Goal: Task Accomplishment & Management: Use online tool/utility

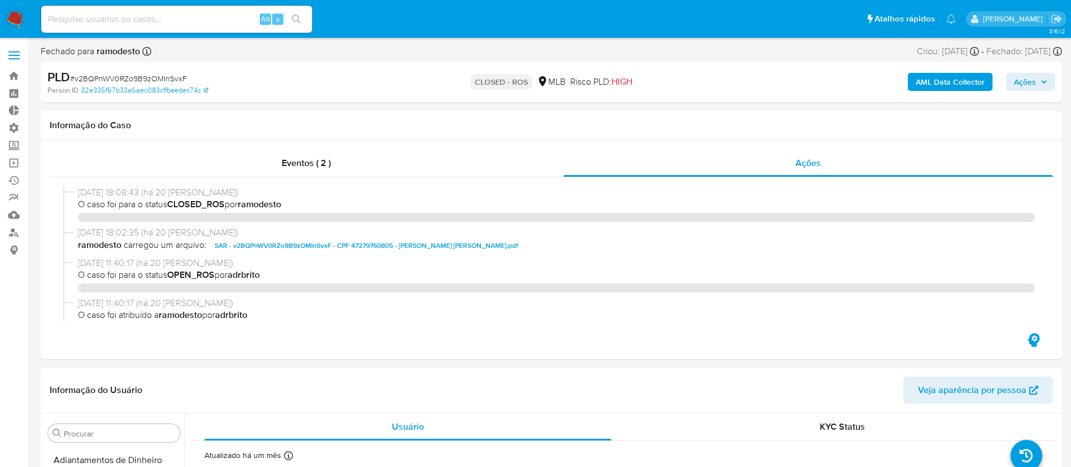
select select "10"
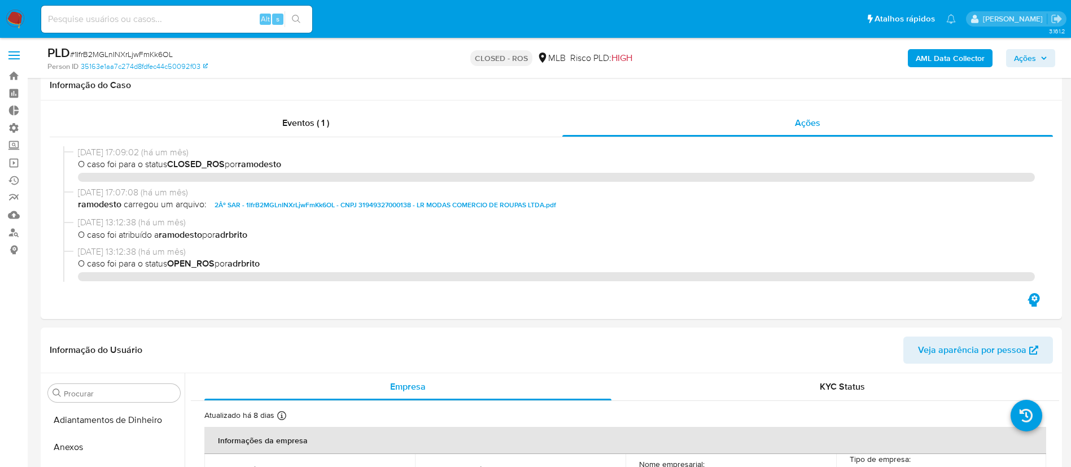
select select "10"
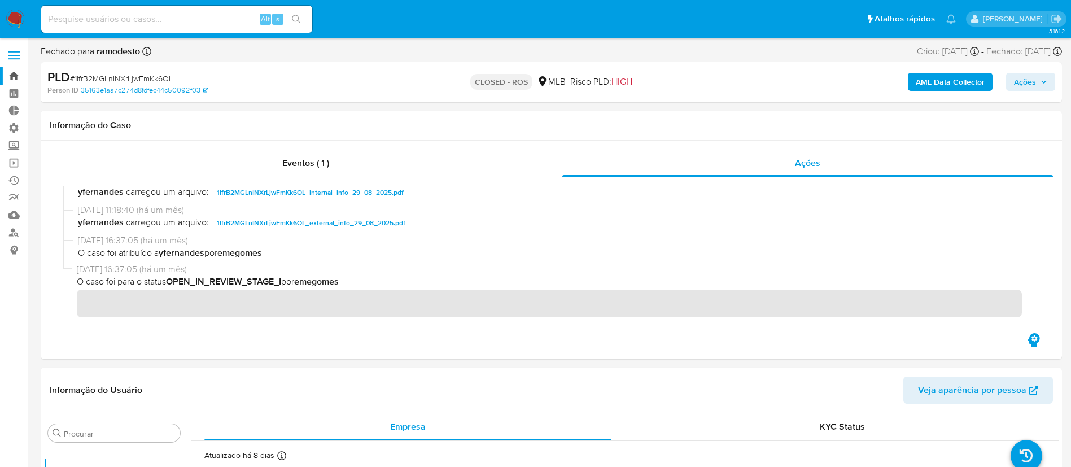
click at [17, 77] on link "Bandeja" at bounding box center [67, 76] width 134 height 18
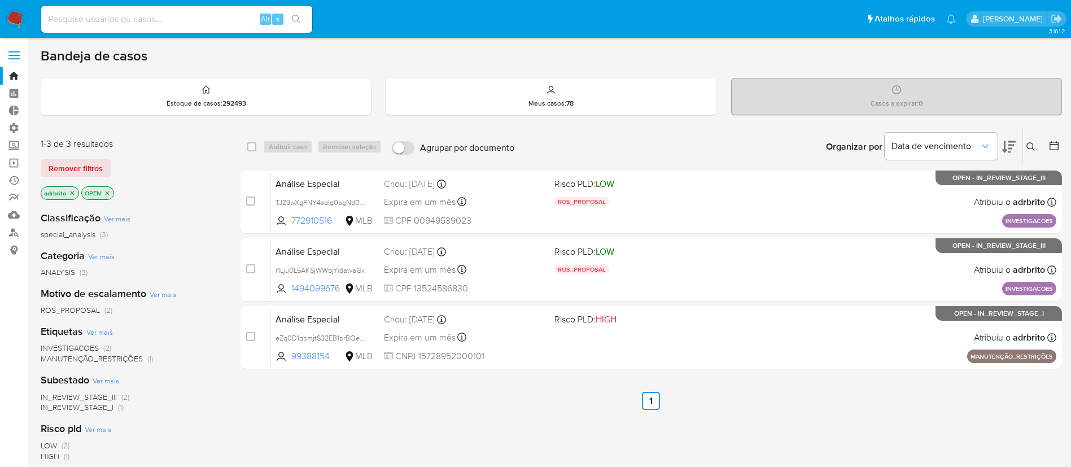
click at [73, 194] on icon "close-filter" at bounding box center [73, 193] width 4 height 4
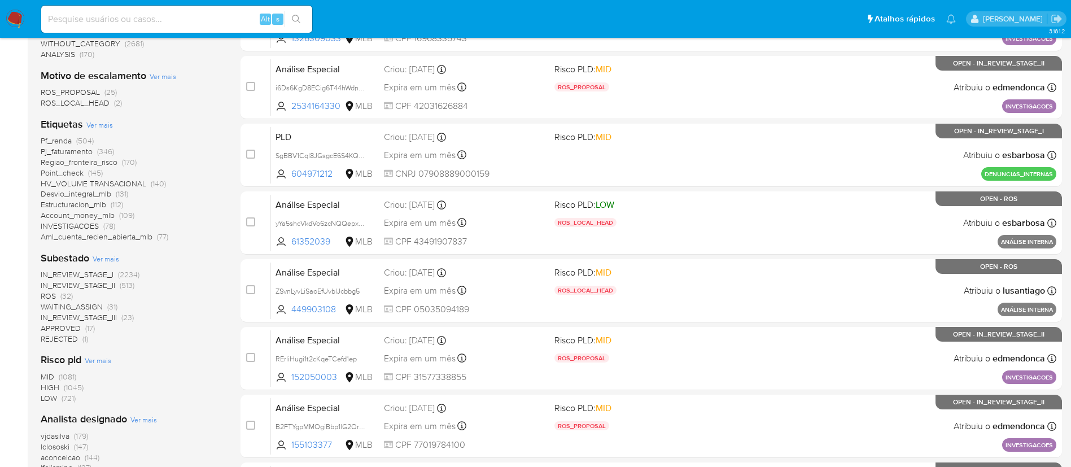
scroll to position [253, 0]
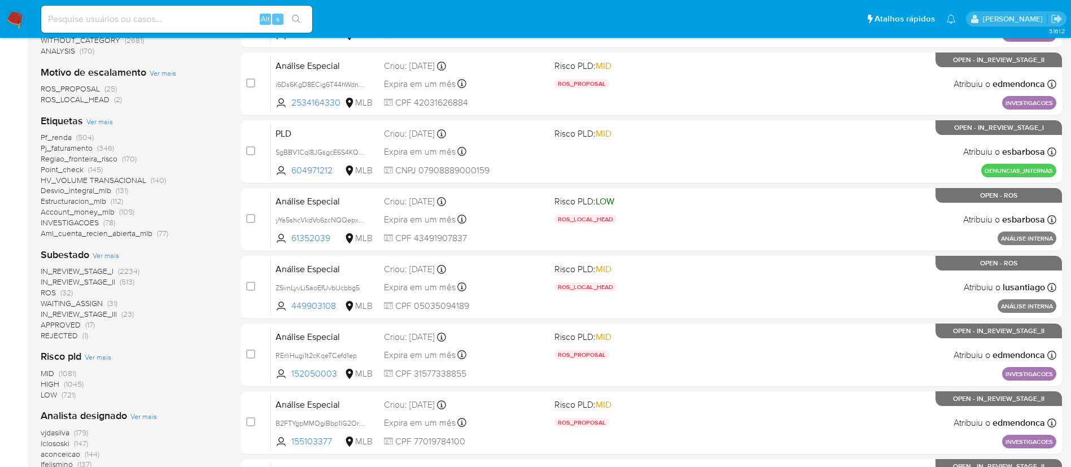
click at [51, 289] on span "ROS" at bounding box center [48, 292] width 15 height 11
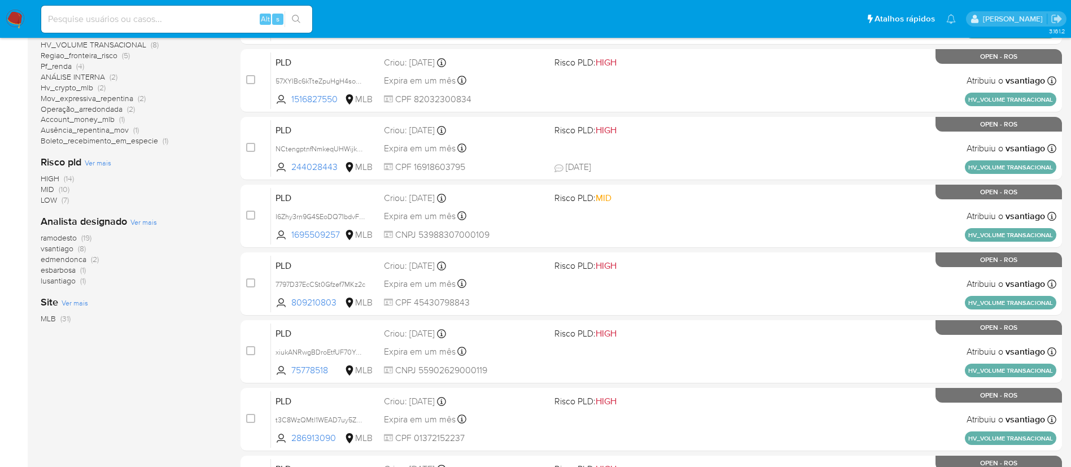
scroll to position [329, 0]
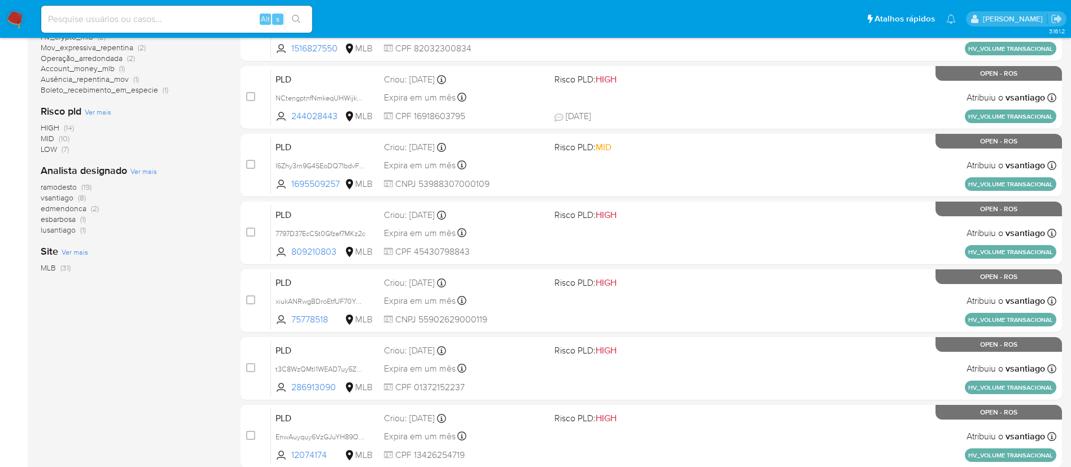
scroll to position [397, 0]
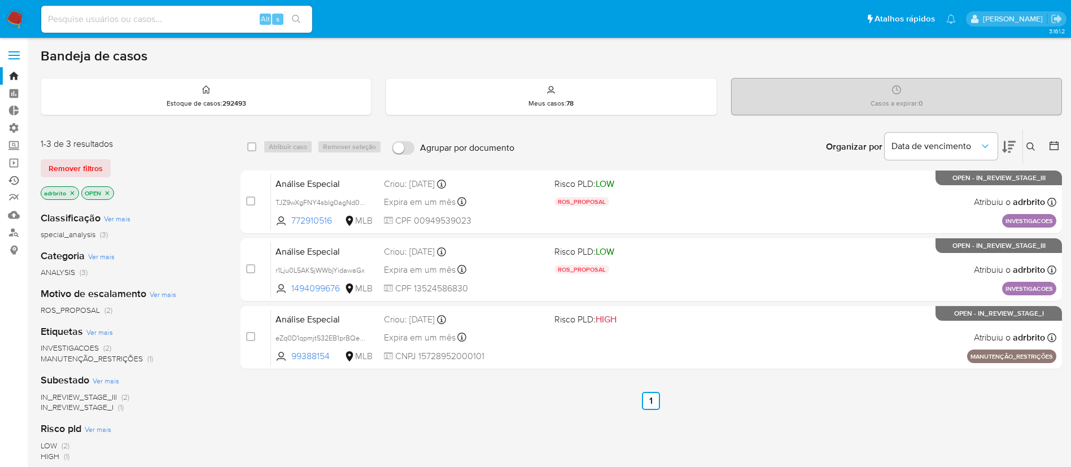
click at [15, 181] on link "Ejecuções automáticas" at bounding box center [67, 181] width 134 height 18
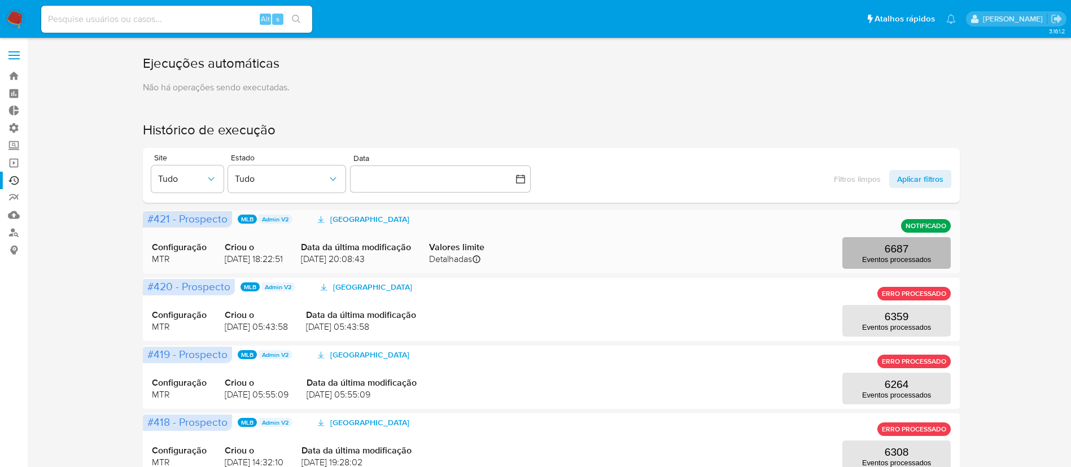
click at [908, 243] on p "6687" at bounding box center [897, 249] width 24 height 12
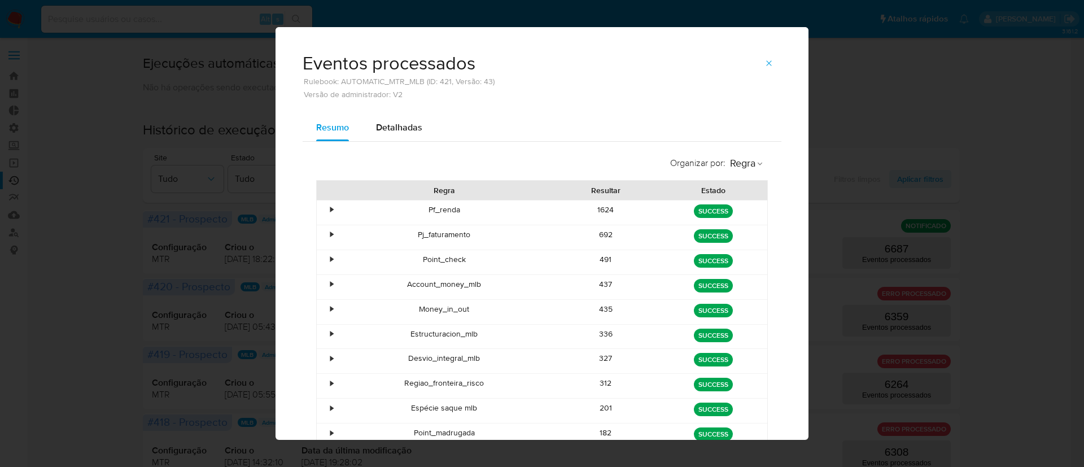
click at [322, 209] on div "•" at bounding box center [327, 212] width 20 height 24
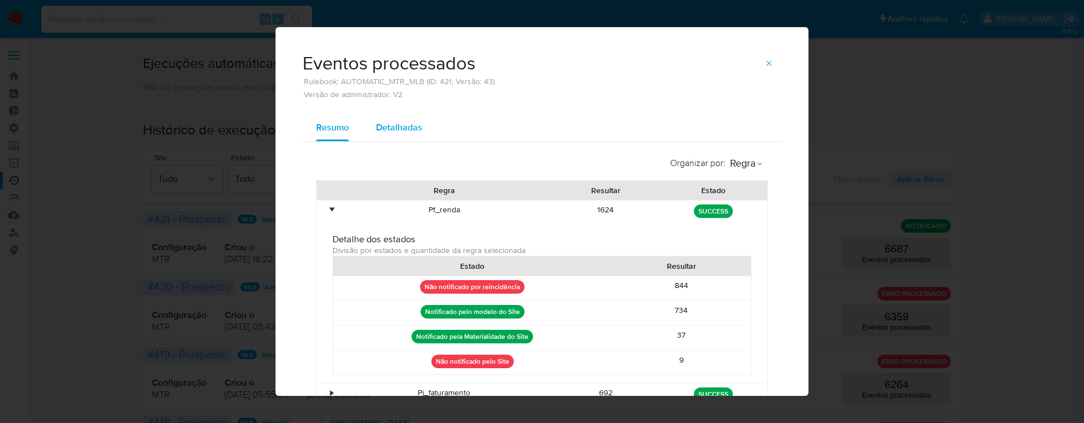
click at [382, 132] on span "Detalhadas" at bounding box center [399, 127] width 46 height 13
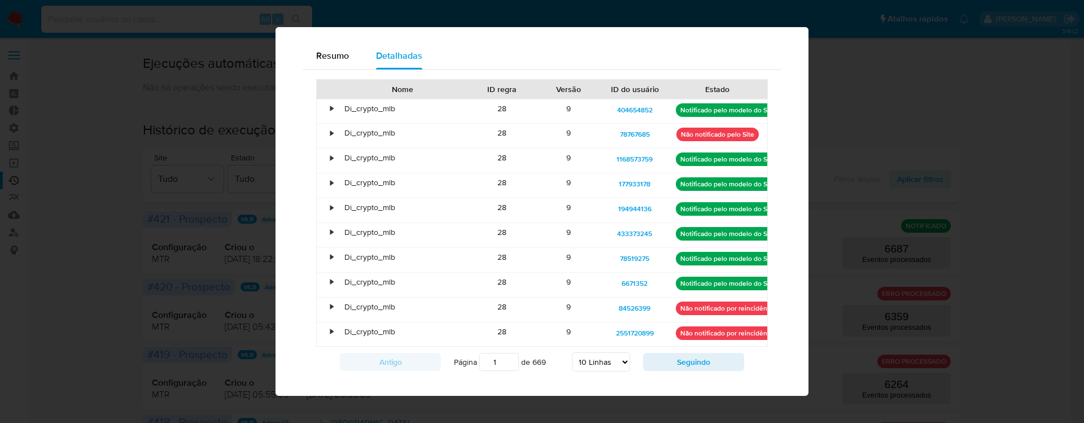
scroll to position [69, 0]
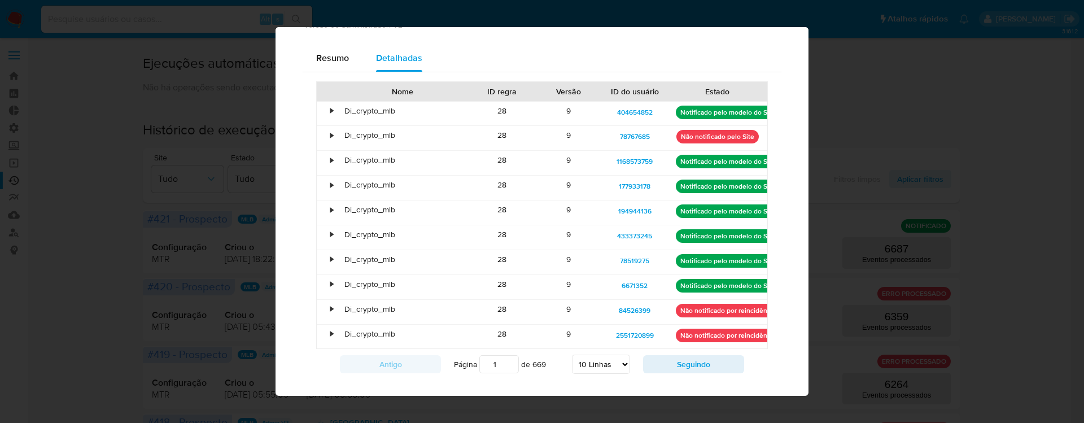
click at [616, 359] on select "5 Linhas 10 Linhas 20 Linhas 25 Linhas 50 Linhas 100 Linhas" at bounding box center [601, 364] width 58 height 19
click at [572, 355] on select "5 Linhas 10 Linhas 20 Linhas 25 Linhas 50 Linhas 100 Linhas" at bounding box center [601, 364] width 58 height 19
select select "100"
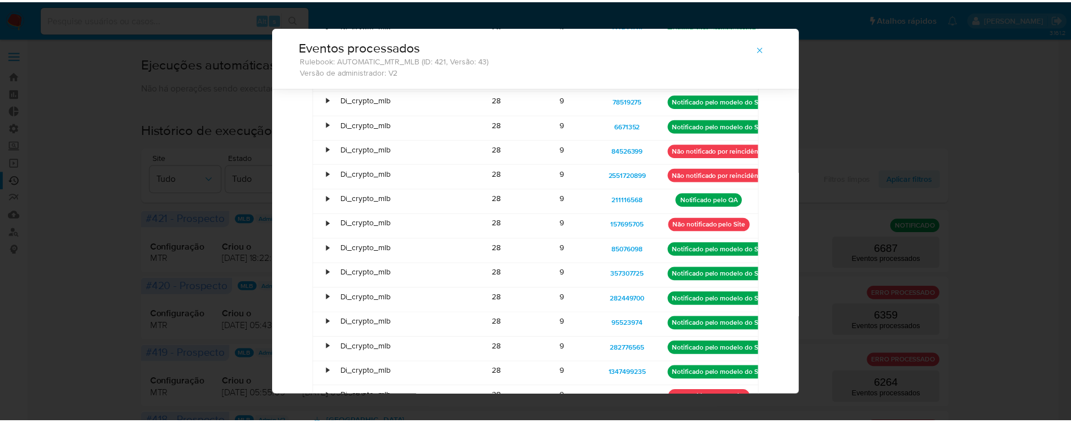
scroll to position [208, 0]
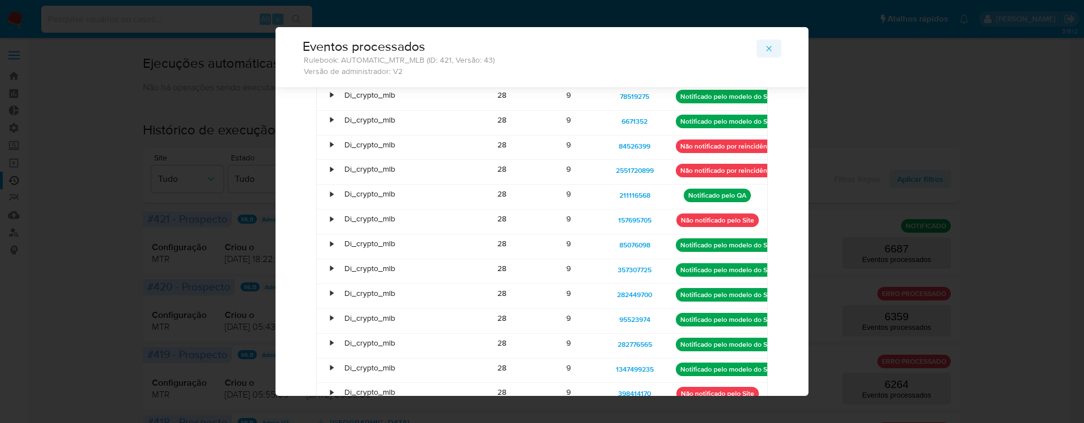
click at [764, 53] on span "button" at bounding box center [768, 49] width 9 height 16
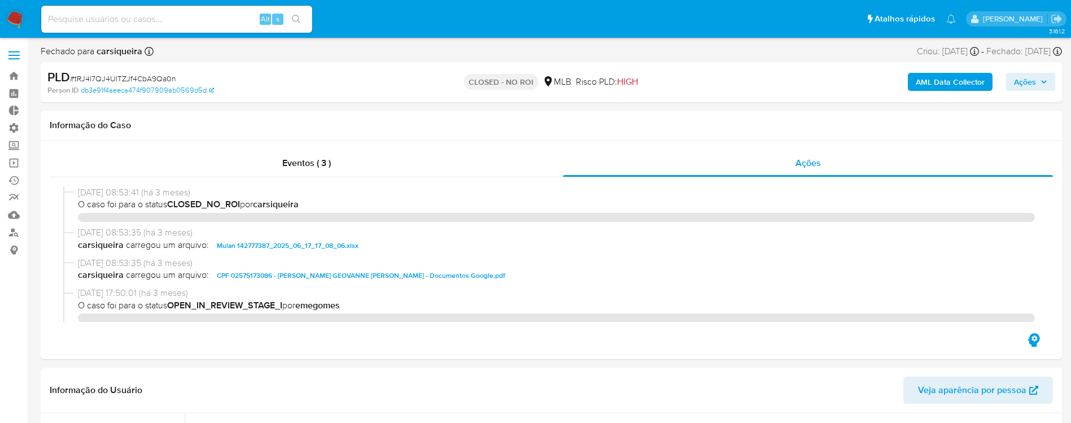
select select "10"
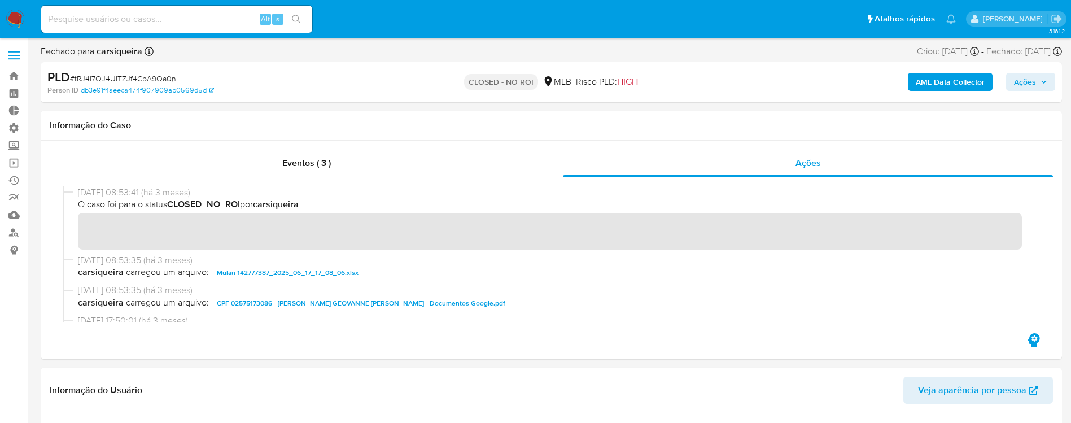
scroll to position [585, 0]
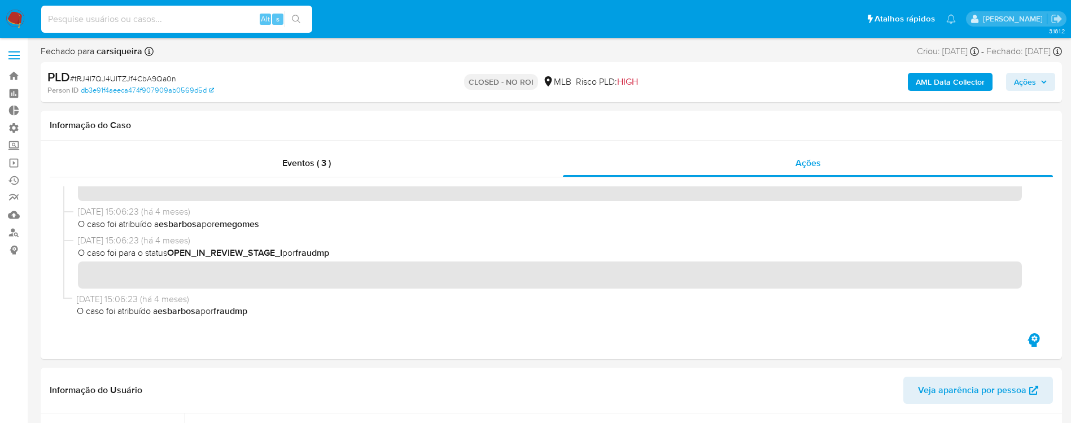
click at [203, 15] on input at bounding box center [176, 19] width 271 height 15
paste input "4xJ949ir6jk3qmzUi6Dfd4ZI"
type input "4xJ949ir6jk3qmzUi6Dfd4ZI"
click at [296, 23] on icon "search-icon" at bounding box center [296, 19] width 9 height 9
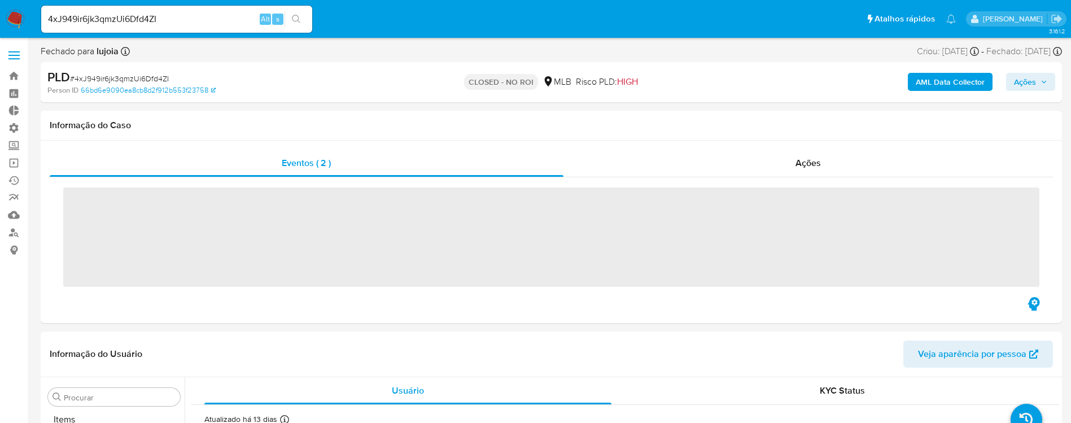
scroll to position [585, 0]
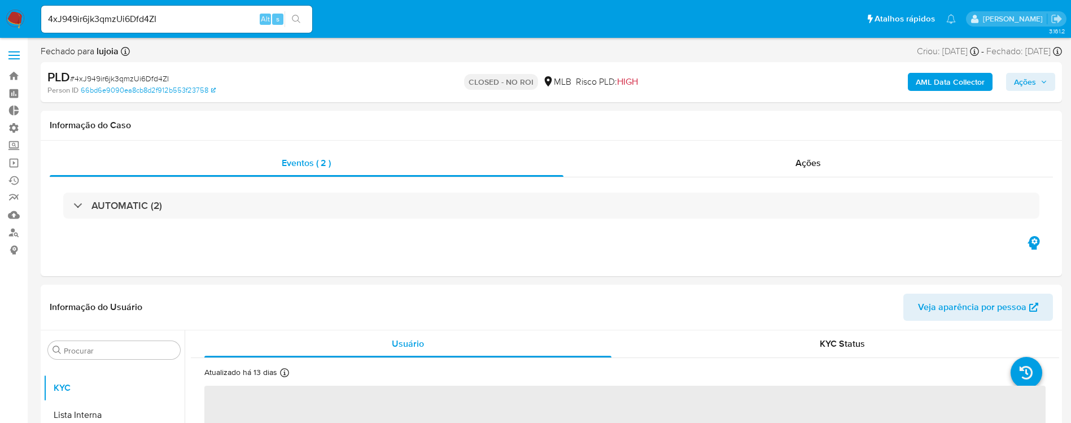
select select "10"
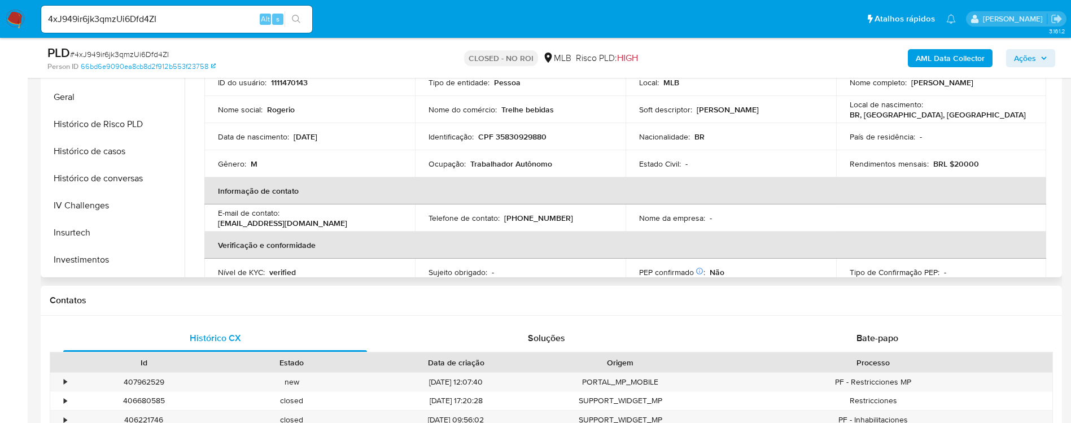
scroll to position [313, 0]
click at [125, 159] on button "Histórico de casos" at bounding box center [109, 155] width 132 height 27
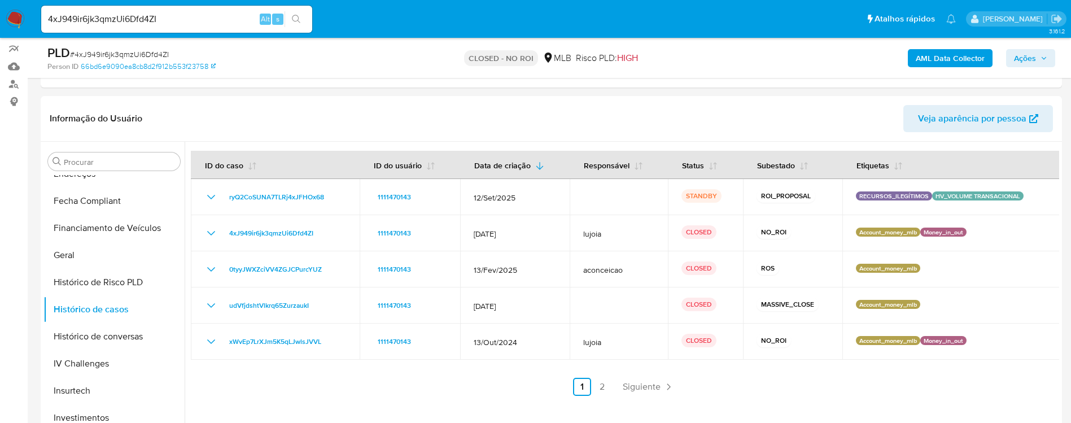
scroll to position [158, 0]
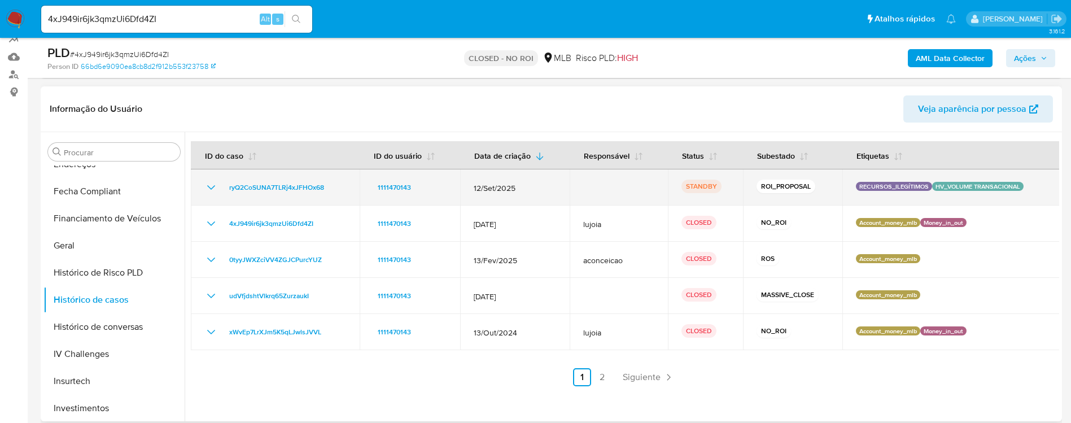
drag, startPoint x: 348, startPoint y: 185, endPoint x: 229, endPoint y: 196, distance: 120.2
click at [229, 196] on td "ryQ2CoSUNA7TLRj4xJFHOx68" at bounding box center [275, 187] width 169 height 36
drag, startPoint x: 337, startPoint y: 189, endPoint x: 226, endPoint y: 179, distance: 111.1
click at [226, 179] on td "ryQ2CoSUNA7TLRj4xJFHOx68" at bounding box center [275, 187] width 169 height 36
click at [236, 177] on td "ryQ2CoSUNA7TLRj4xJFHOx68" at bounding box center [275, 187] width 169 height 36
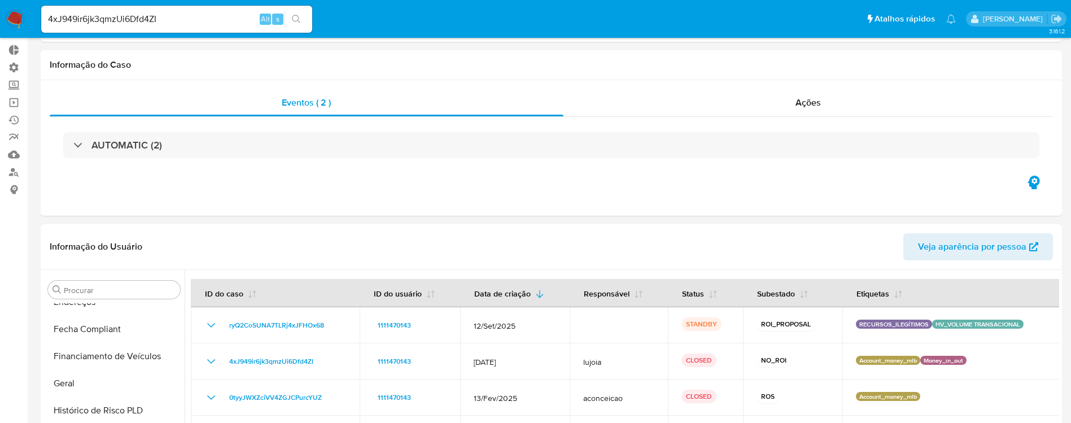
scroll to position [0, 0]
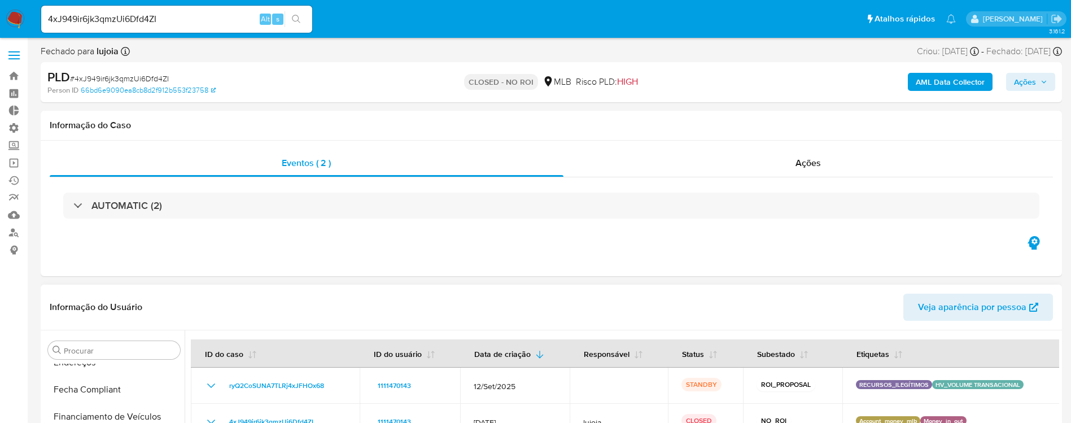
click at [965, 312] on span "Veja aparência por pessoa" at bounding box center [972, 307] width 108 height 27
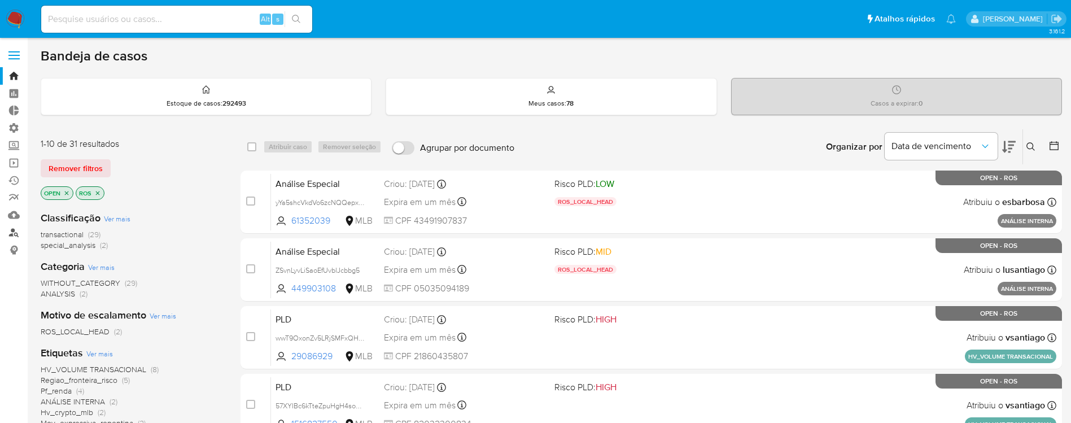
click at [18, 233] on link "Localizador de pessoas" at bounding box center [67, 233] width 134 height 18
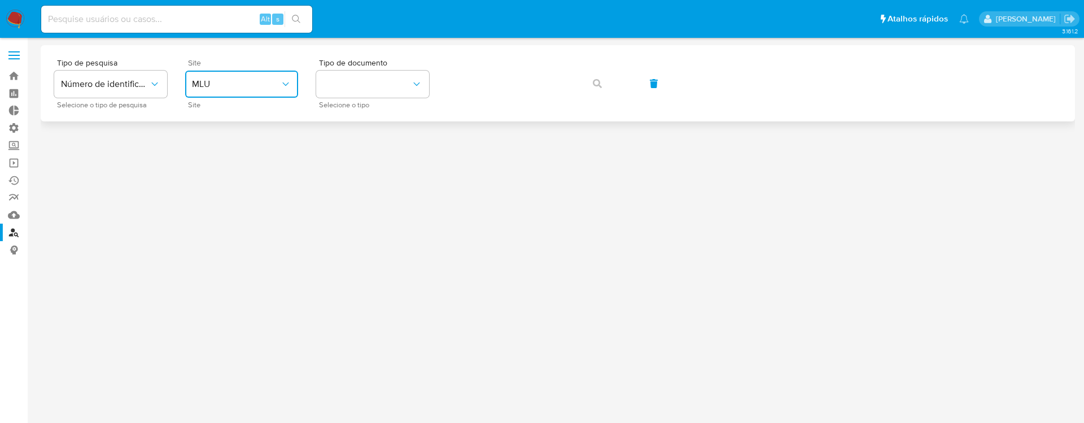
click at [285, 80] on icon "site_id" at bounding box center [285, 83] width 11 height 11
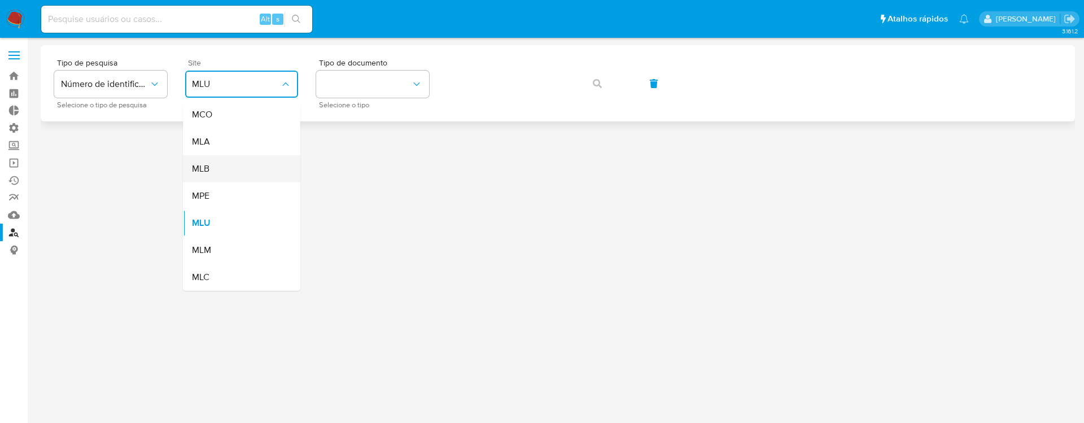
click at [226, 164] on div "MLB" at bounding box center [238, 168] width 93 height 27
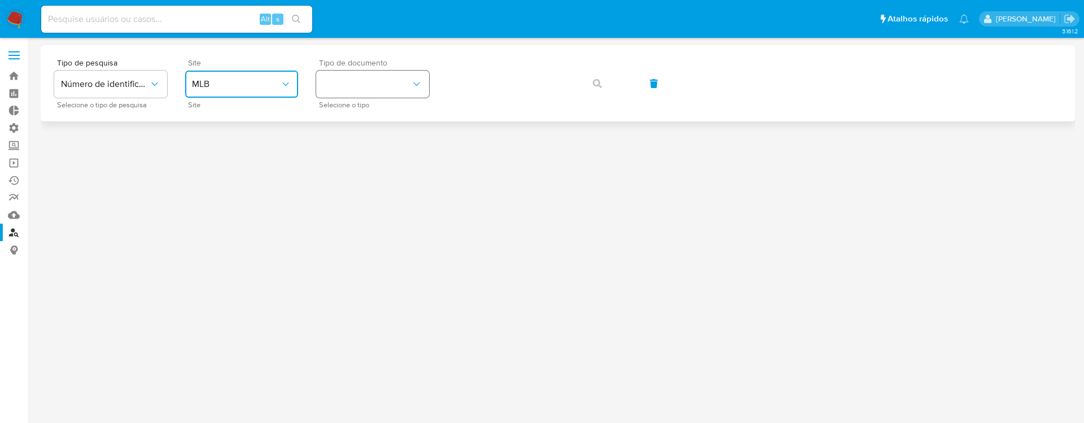
click at [408, 75] on button "identificationType" at bounding box center [372, 84] width 113 height 27
click at [363, 116] on div "CNPJ CNPJ" at bounding box center [369, 120] width 93 height 38
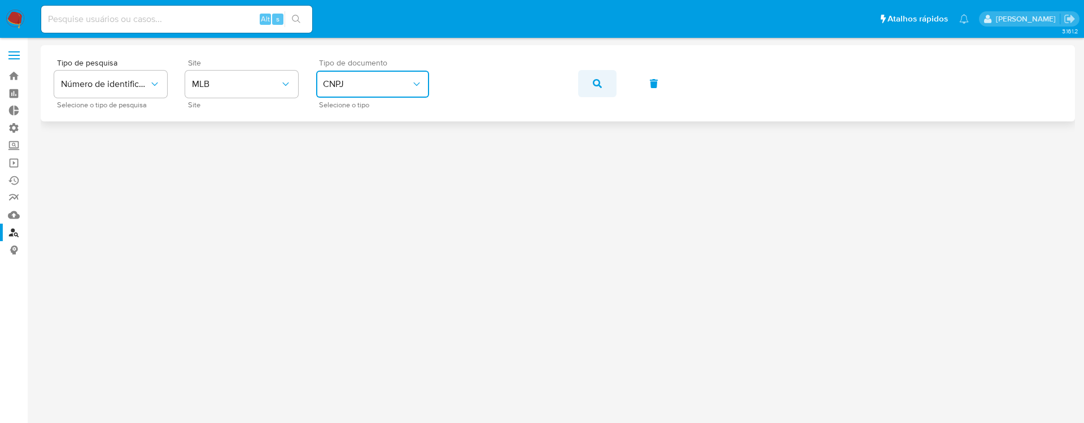
click at [601, 79] on icon "button" at bounding box center [597, 83] width 9 height 9
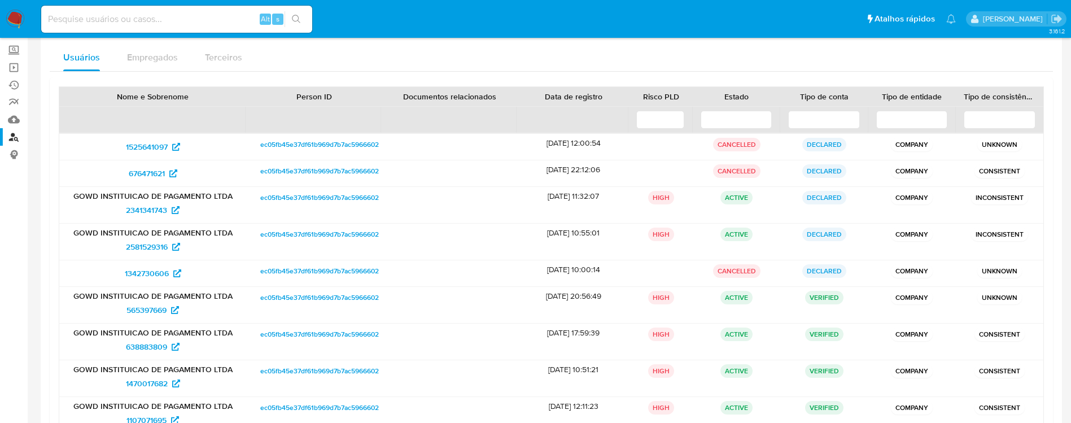
scroll to position [98, 0]
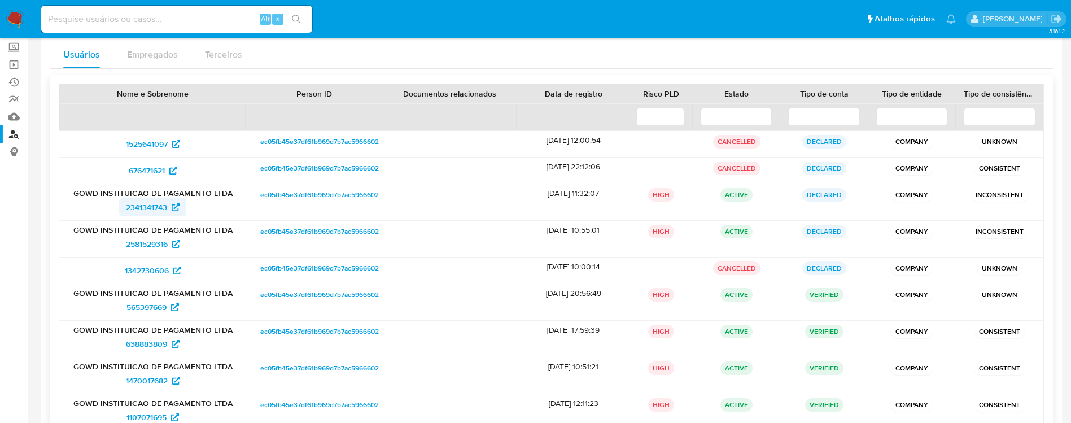
click at [134, 206] on span "2341341743" at bounding box center [146, 207] width 41 height 18
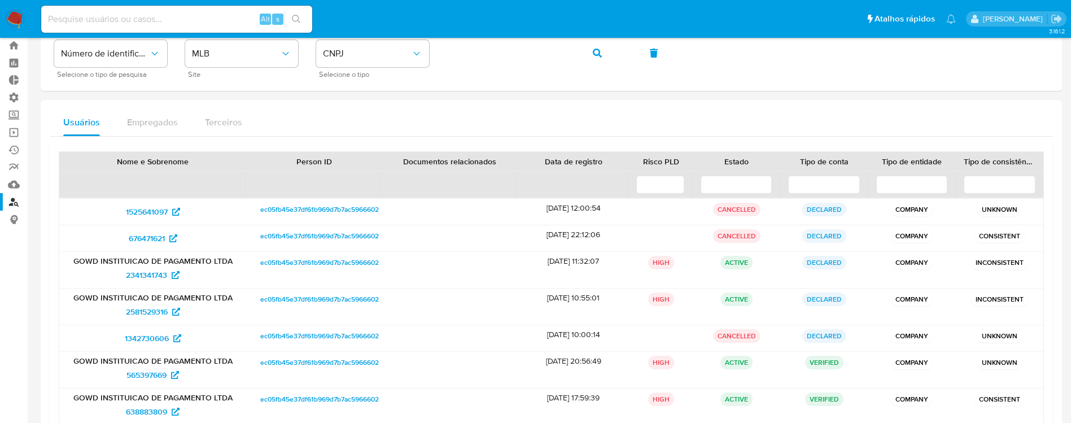
scroll to position [0, 0]
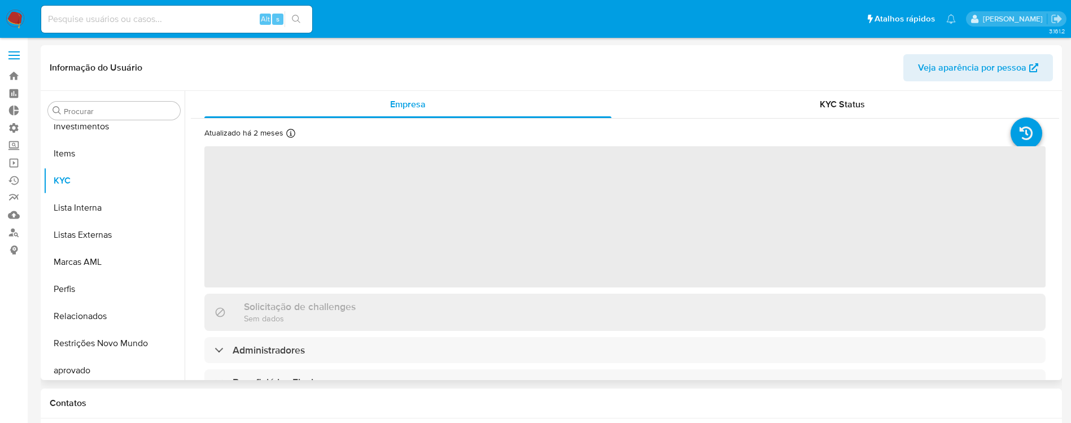
scroll to position [585, 0]
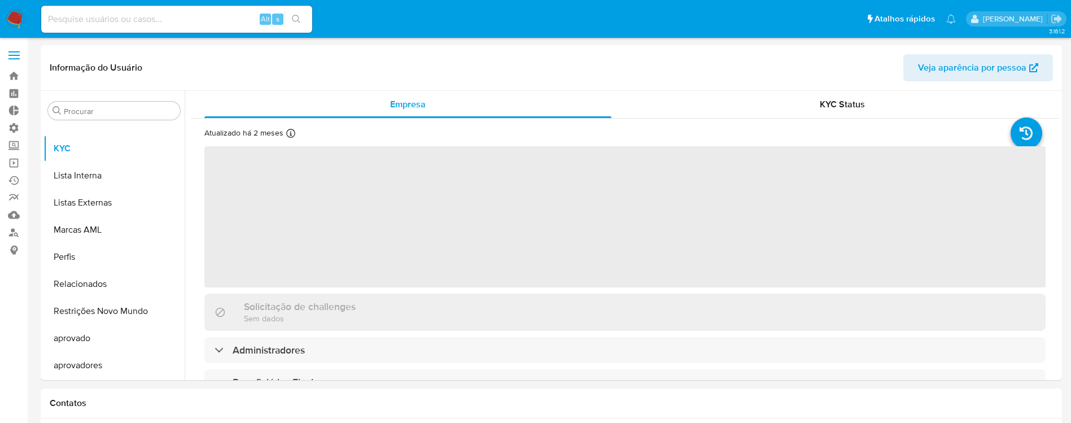
select select "10"
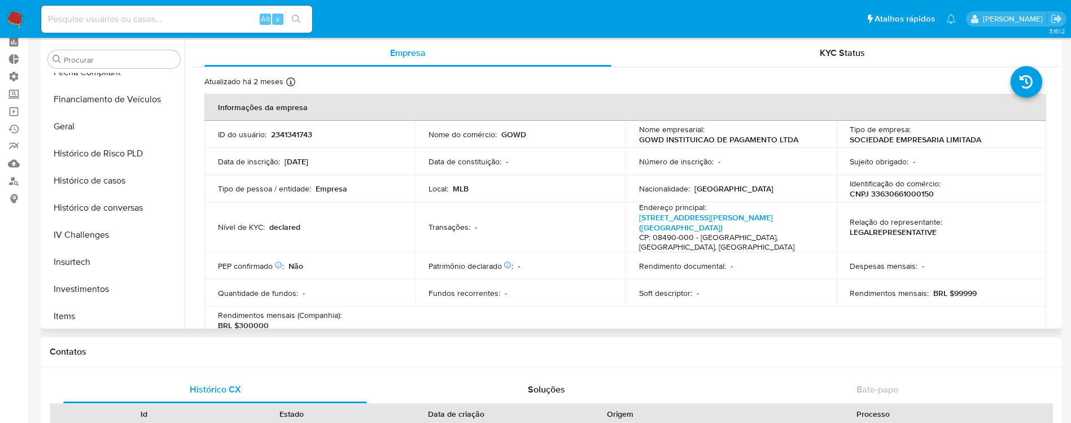
scroll to position [341, 0]
click at [111, 179] on button "Histórico de casos" at bounding box center [109, 178] width 132 height 27
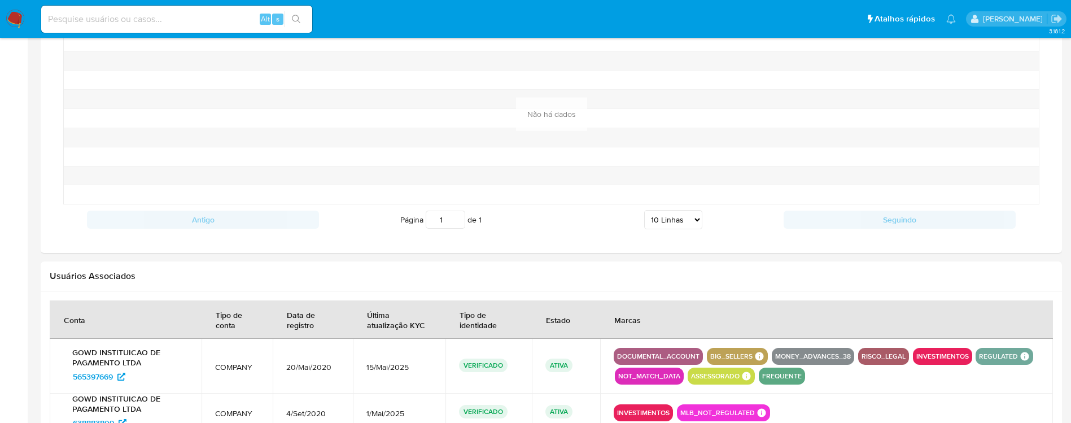
scroll to position [687, 0]
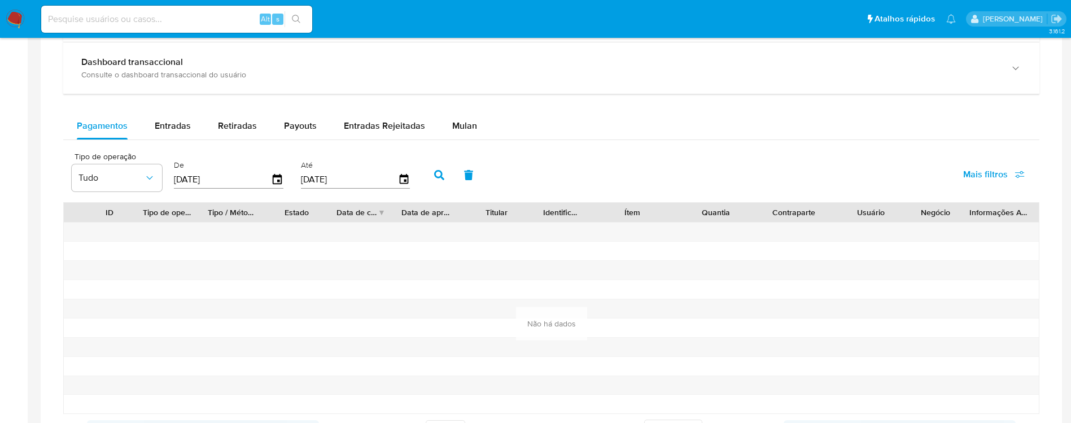
click at [697, 123] on div "Pagamentos Entradas Retiradas Payouts Entradas Rejeitadas Mulan" at bounding box center [551, 125] width 976 height 27
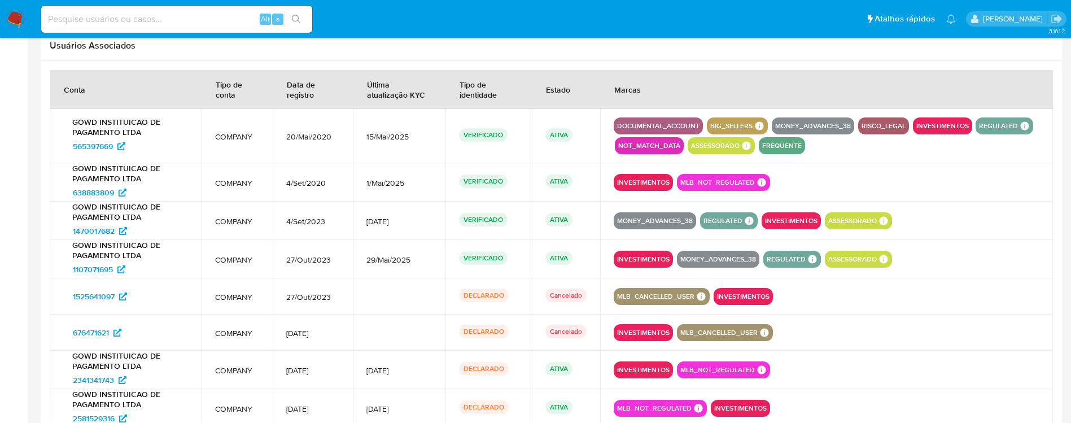
scroll to position [1097, 0]
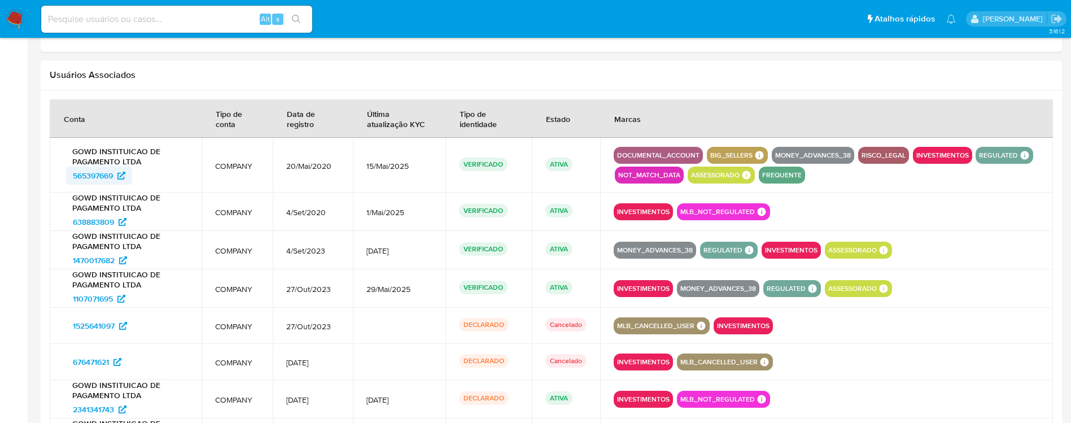
click at [95, 179] on span "565397669" at bounding box center [93, 176] width 40 height 18
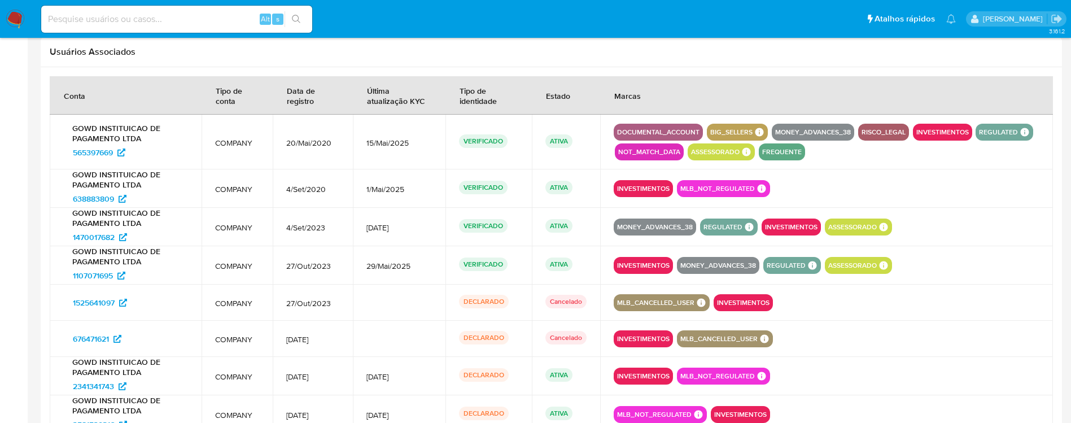
scroll to position [1113, 0]
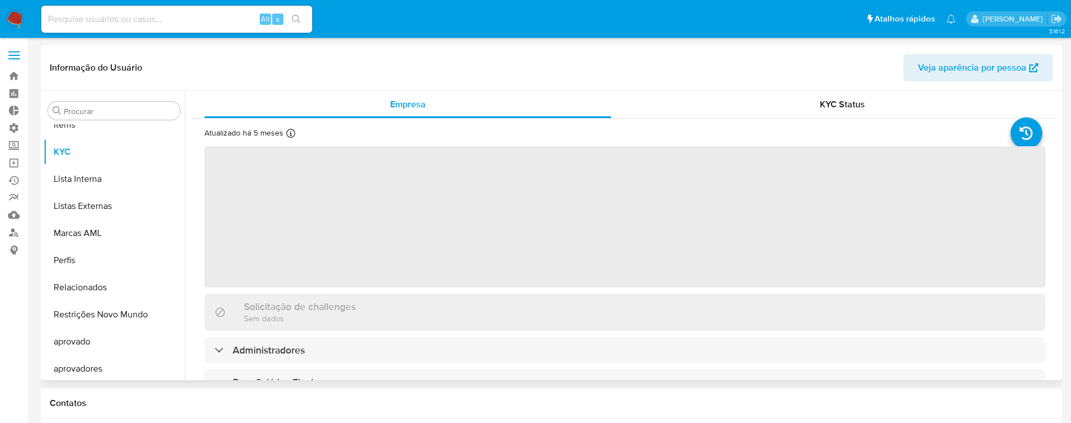
scroll to position [585, 0]
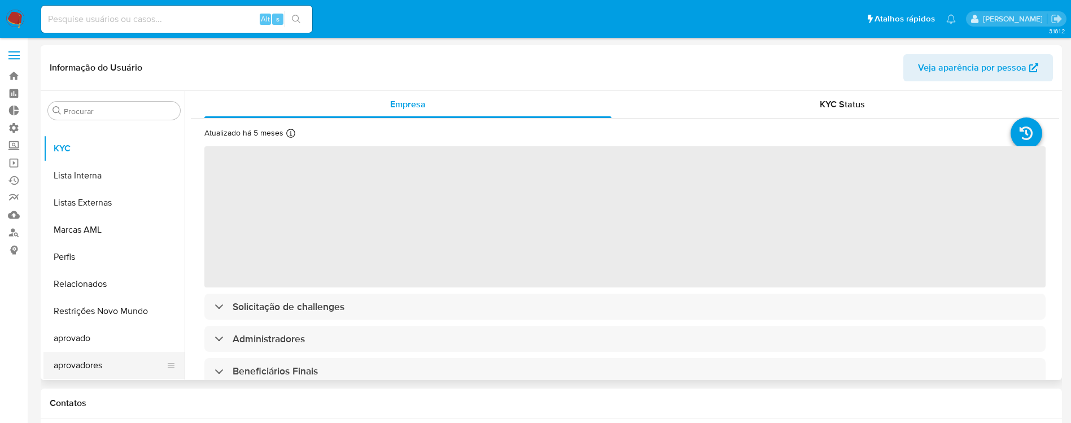
select select "10"
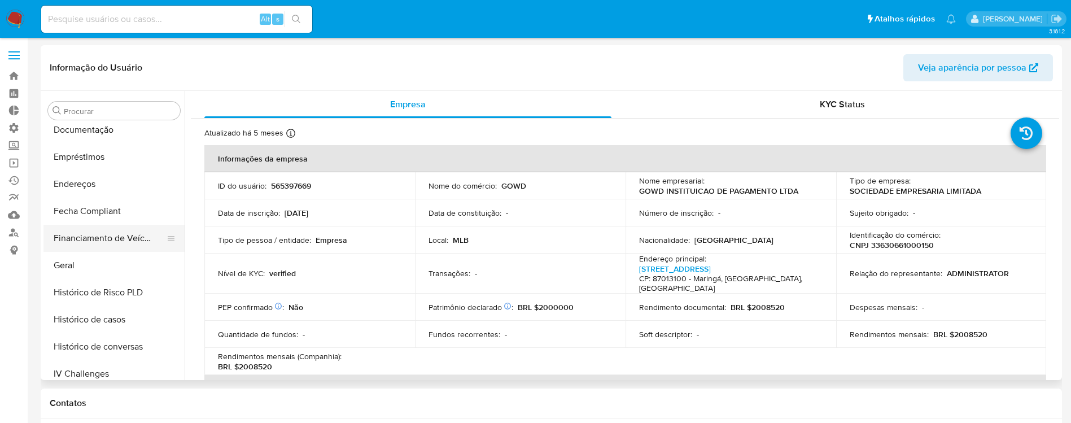
scroll to position [251, 0]
click at [111, 320] on button "Histórico de casos" at bounding box center [109, 320] width 132 height 27
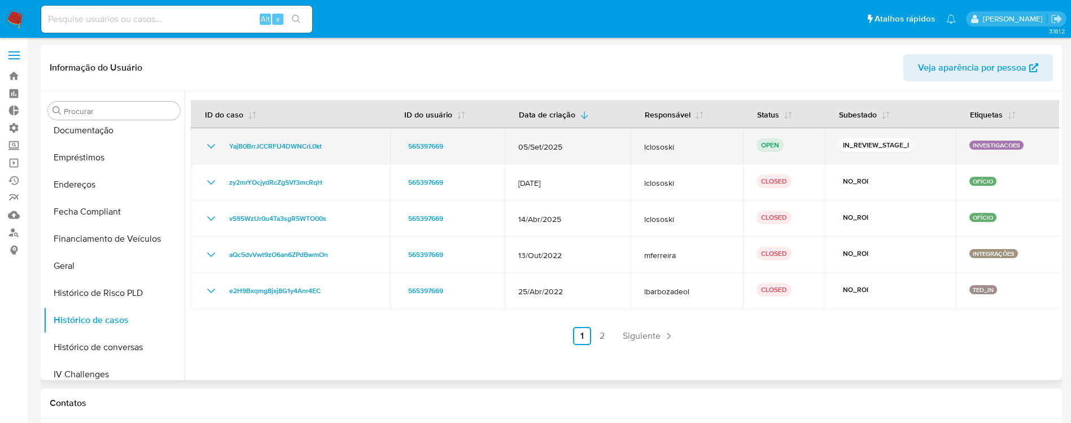
drag, startPoint x: 352, startPoint y: 150, endPoint x: 222, endPoint y: 143, distance: 130.0
click at [222, 143] on div "YajB0BrrJCCRFU4DWNCrL0kt" at bounding box center [290, 146] width 172 height 14
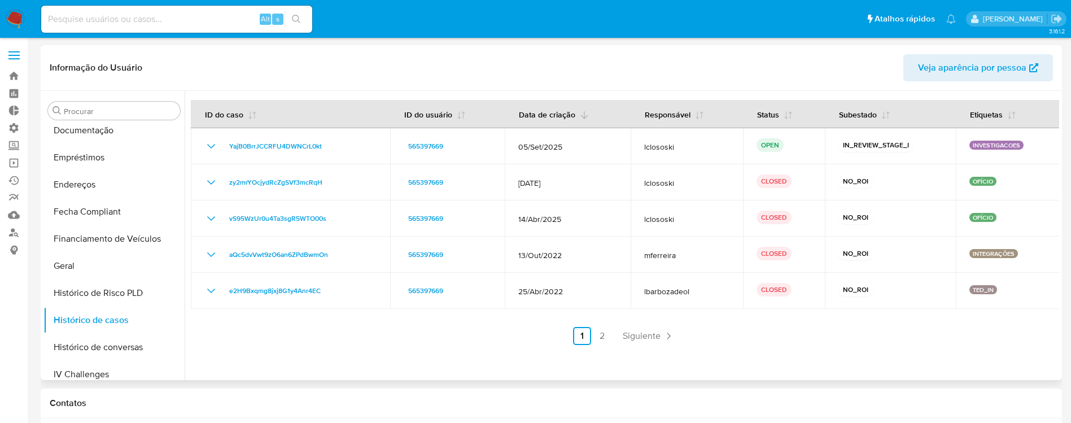
click at [578, 124] on button "Data de criação" at bounding box center [553, 113] width 97 height 27
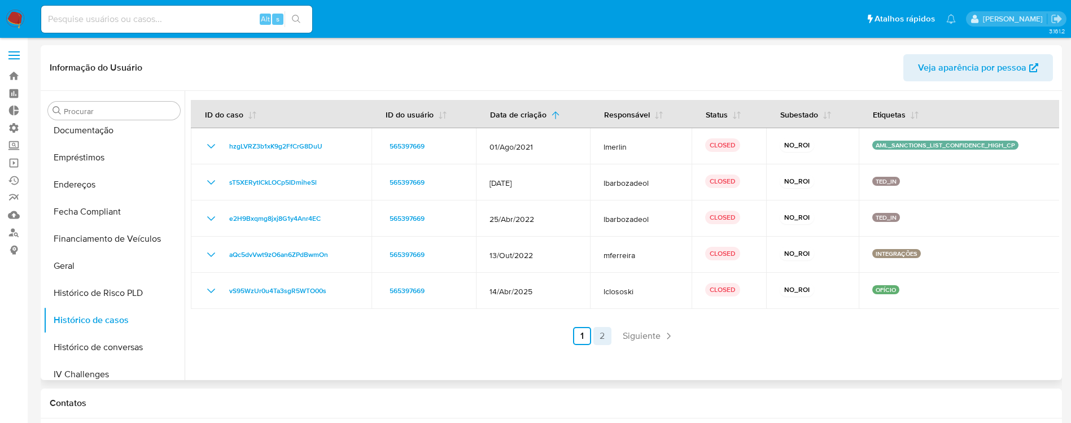
click at [594, 336] on link "2" at bounding box center [602, 336] width 18 height 18
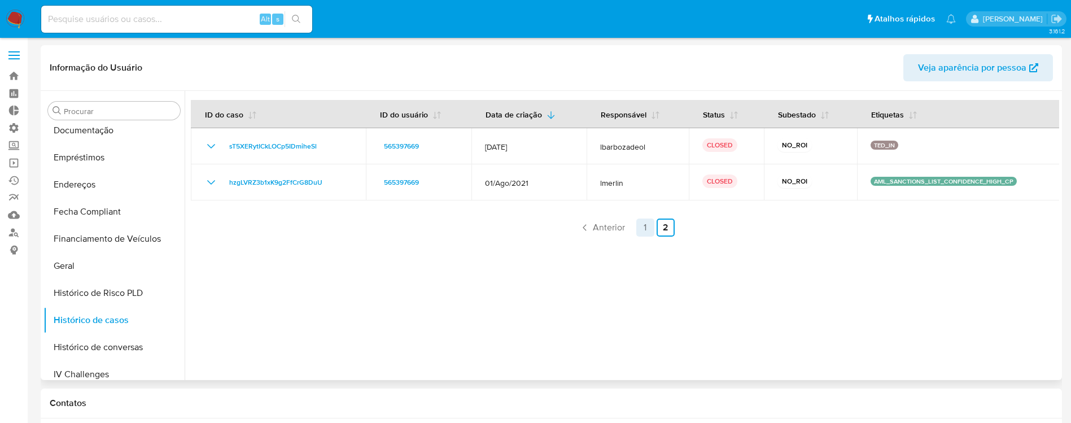
click at [644, 228] on link "1" at bounding box center [645, 227] width 18 height 18
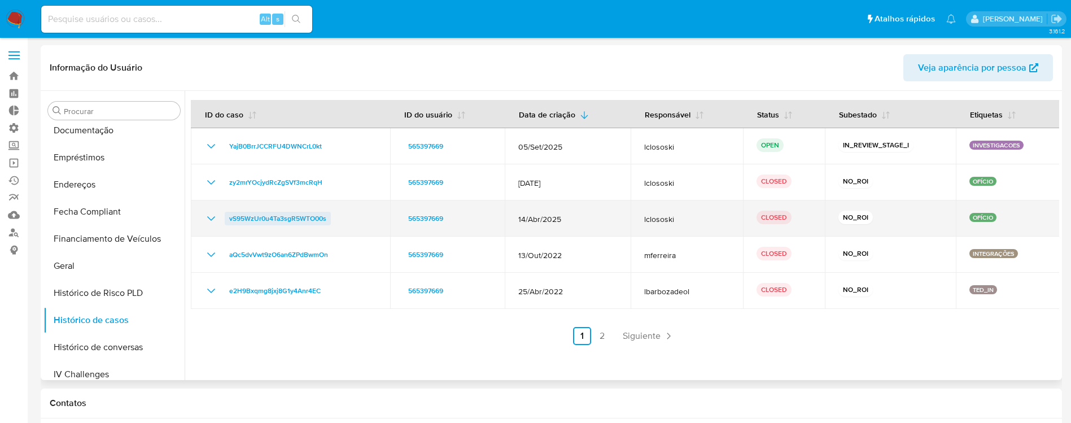
drag, startPoint x: 382, startPoint y: 228, endPoint x: 225, endPoint y: 213, distance: 157.6
click at [225, 213] on td "vS95WzUr0u4Ta3sgR5WTO00s" at bounding box center [290, 218] width 199 height 36
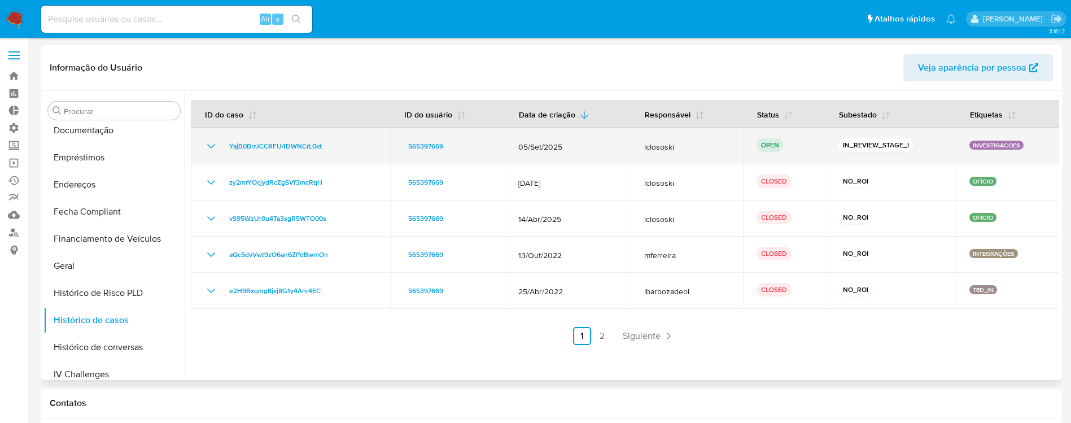
drag, startPoint x: 924, startPoint y: 138, endPoint x: 804, endPoint y: 143, distance: 120.3
click at [804, 143] on tr "YajB0BrrJCCRFU4DWNCrL0kt 565397669 05/Set/2025 lclososki OPEN IN_REVIEW_STAGE_I…" at bounding box center [625, 146] width 869 height 36
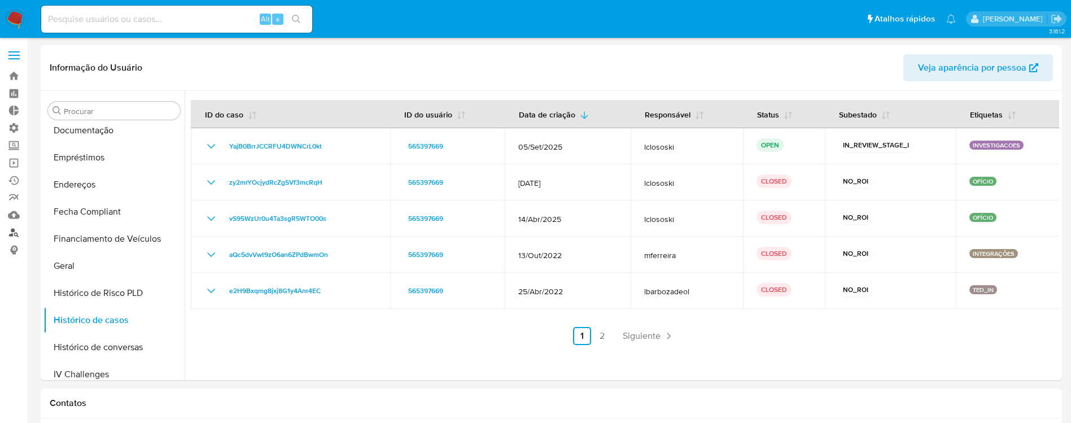
click at [16, 231] on link "Localizador de pessoas" at bounding box center [67, 233] width 134 height 18
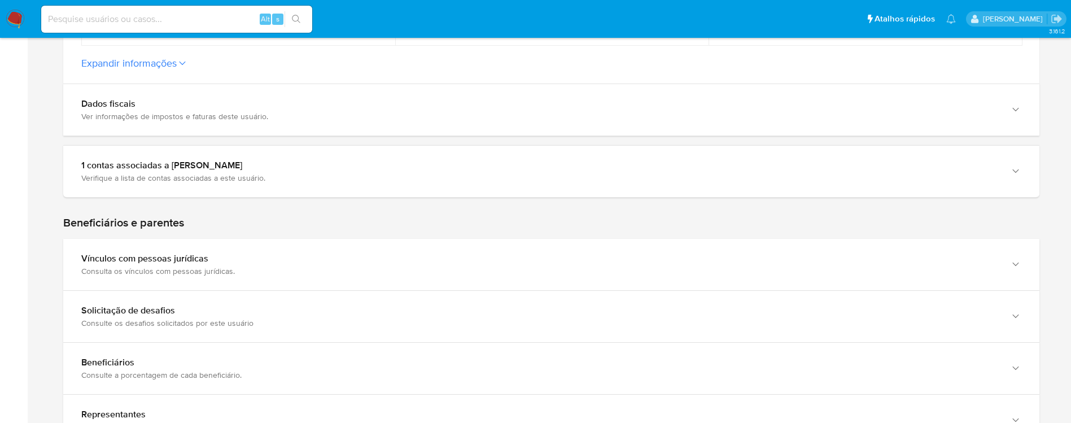
scroll to position [435, 0]
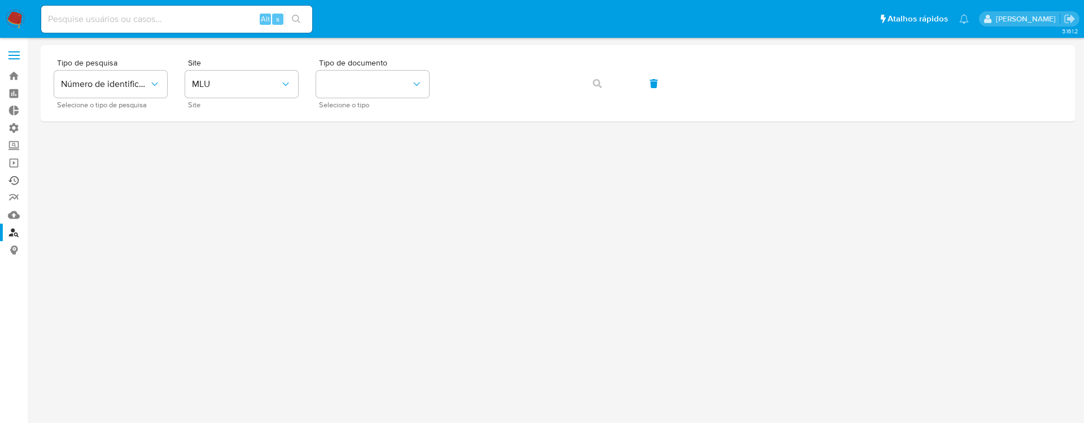
click at [14, 177] on link "Ejecuções automáticas" at bounding box center [67, 181] width 134 height 18
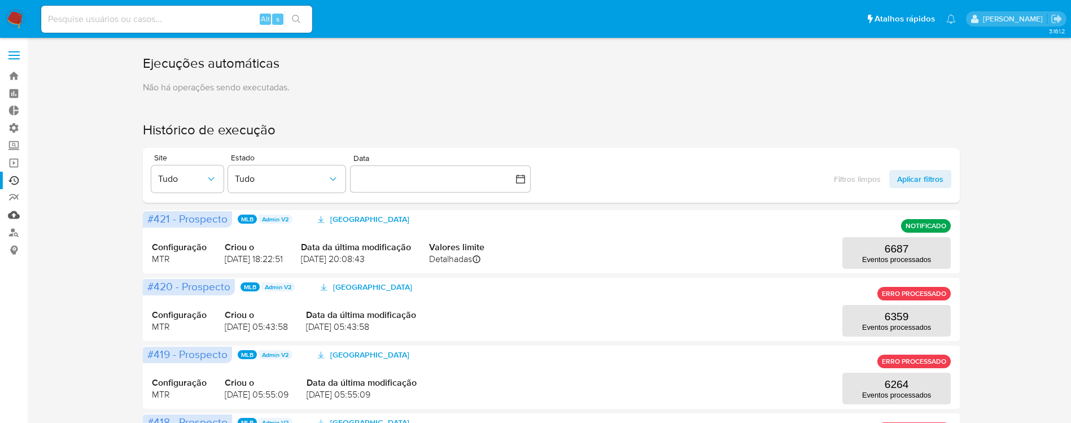
click at [15, 213] on link "Mulan" at bounding box center [67, 215] width 134 height 18
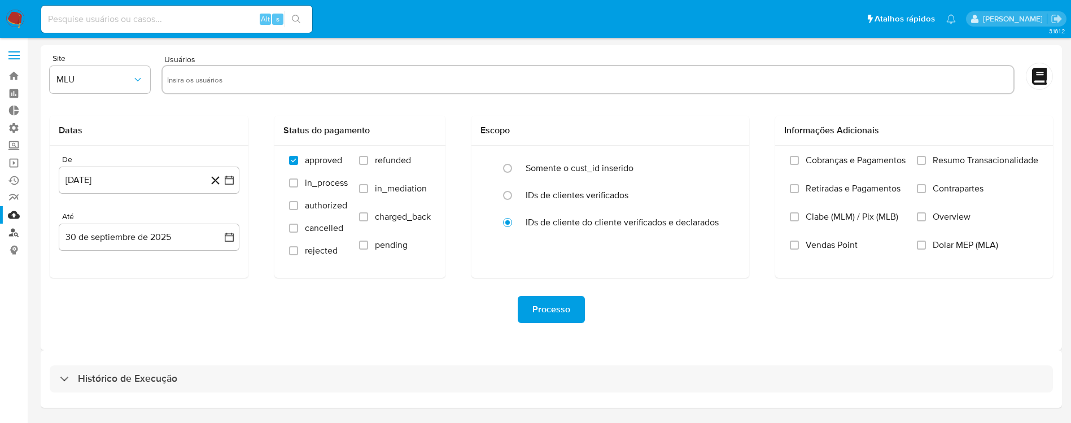
click at [14, 235] on link "Localizador de pessoas" at bounding box center [67, 233] width 134 height 18
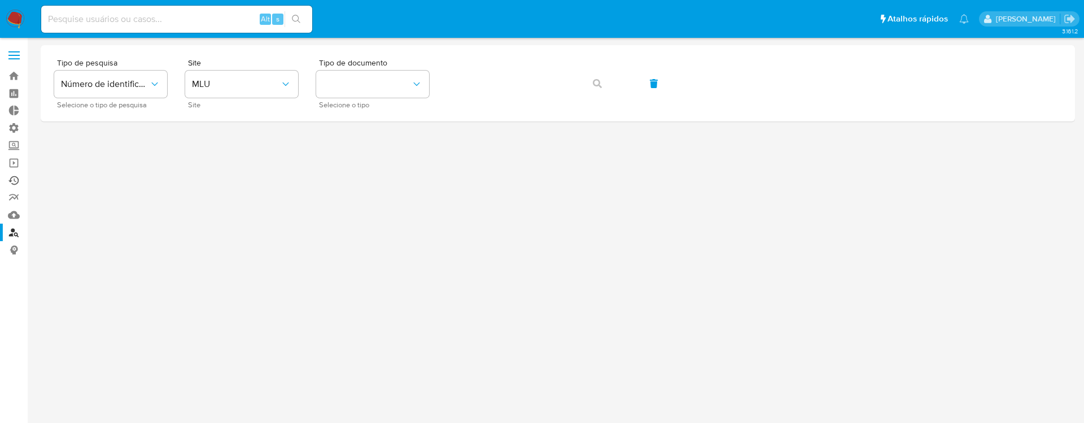
click at [18, 176] on link "Ejecuções automáticas" at bounding box center [67, 181] width 134 height 18
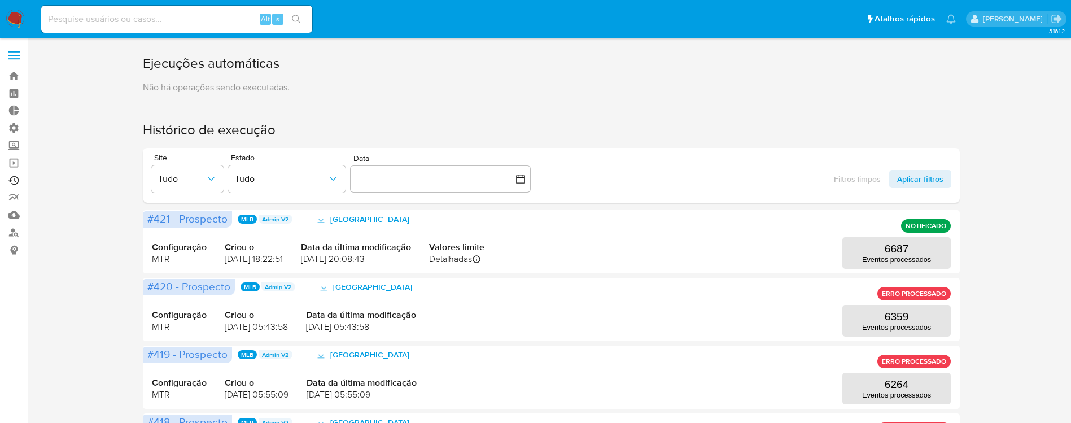
click at [16, 181] on link "Ejecuções automáticas" at bounding box center [67, 181] width 134 height 18
click at [16, 198] on link "relatórios" at bounding box center [67, 198] width 134 height 18
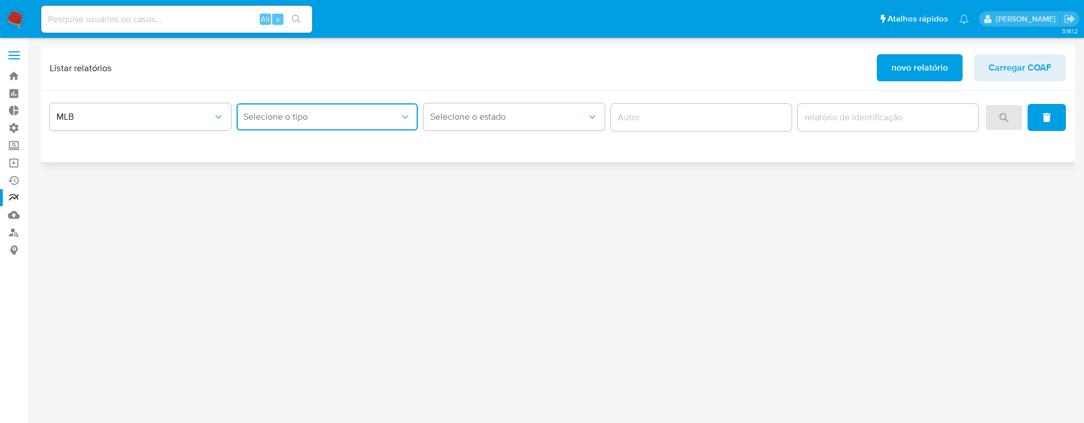
click at [408, 117] on icon "report-type" at bounding box center [405, 116] width 11 height 11
click at [323, 150] on div "COAF" at bounding box center [323, 147] width 161 height 27
click at [559, 113] on span "Selecione o estado" at bounding box center [508, 116] width 156 height 11
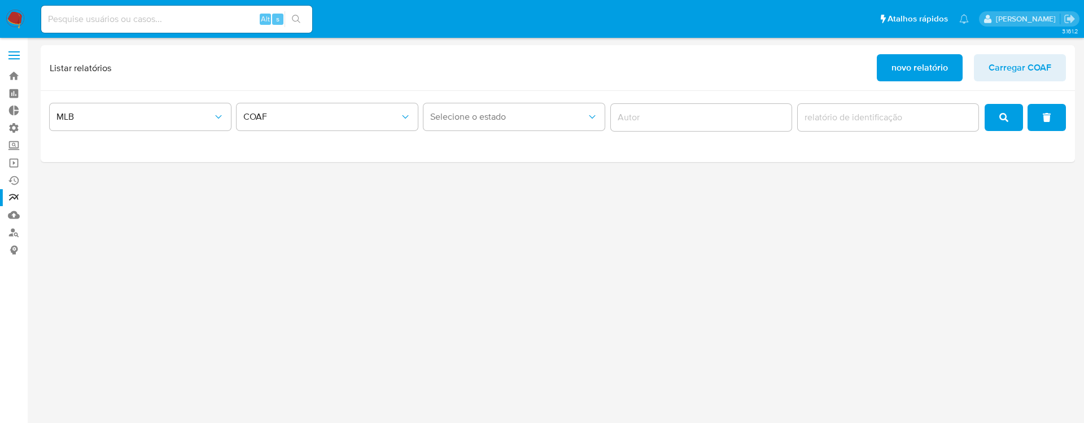
click at [826, 222] on div "3.161.2" at bounding box center [558, 230] width 1034 height 370
click at [1016, 69] on span "Carregar COAF" at bounding box center [1019, 67] width 63 height 25
